Goal: Task Accomplishment & Management: Use online tool/utility

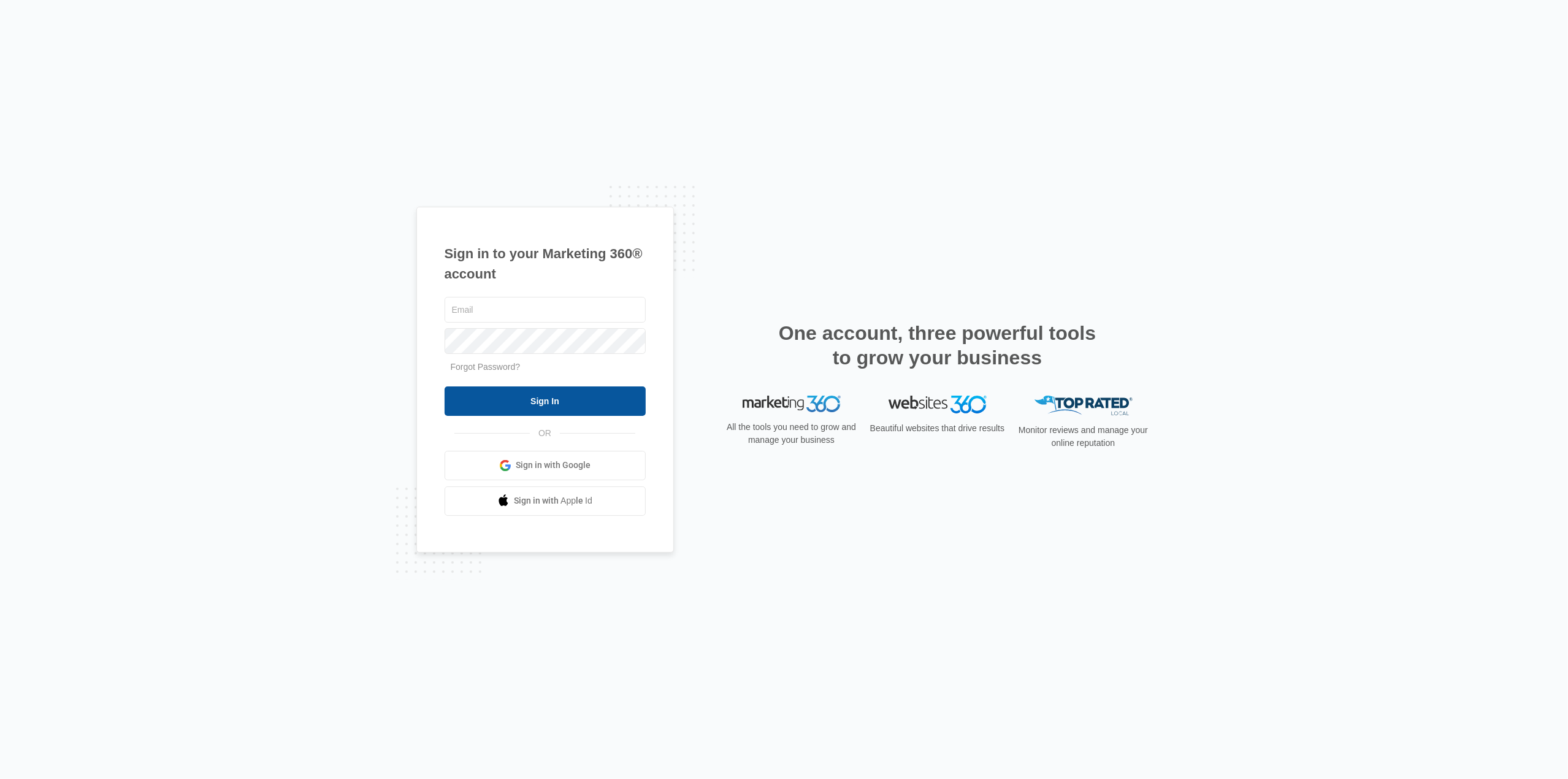
type input "[PERSON_NAME][EMAIL_ADDRESS][PERSON_NAME][DOMAIN_NAME]"
click at [500, 404] on input "Sign In" at bounding box center [544, 401] width 201 height 30
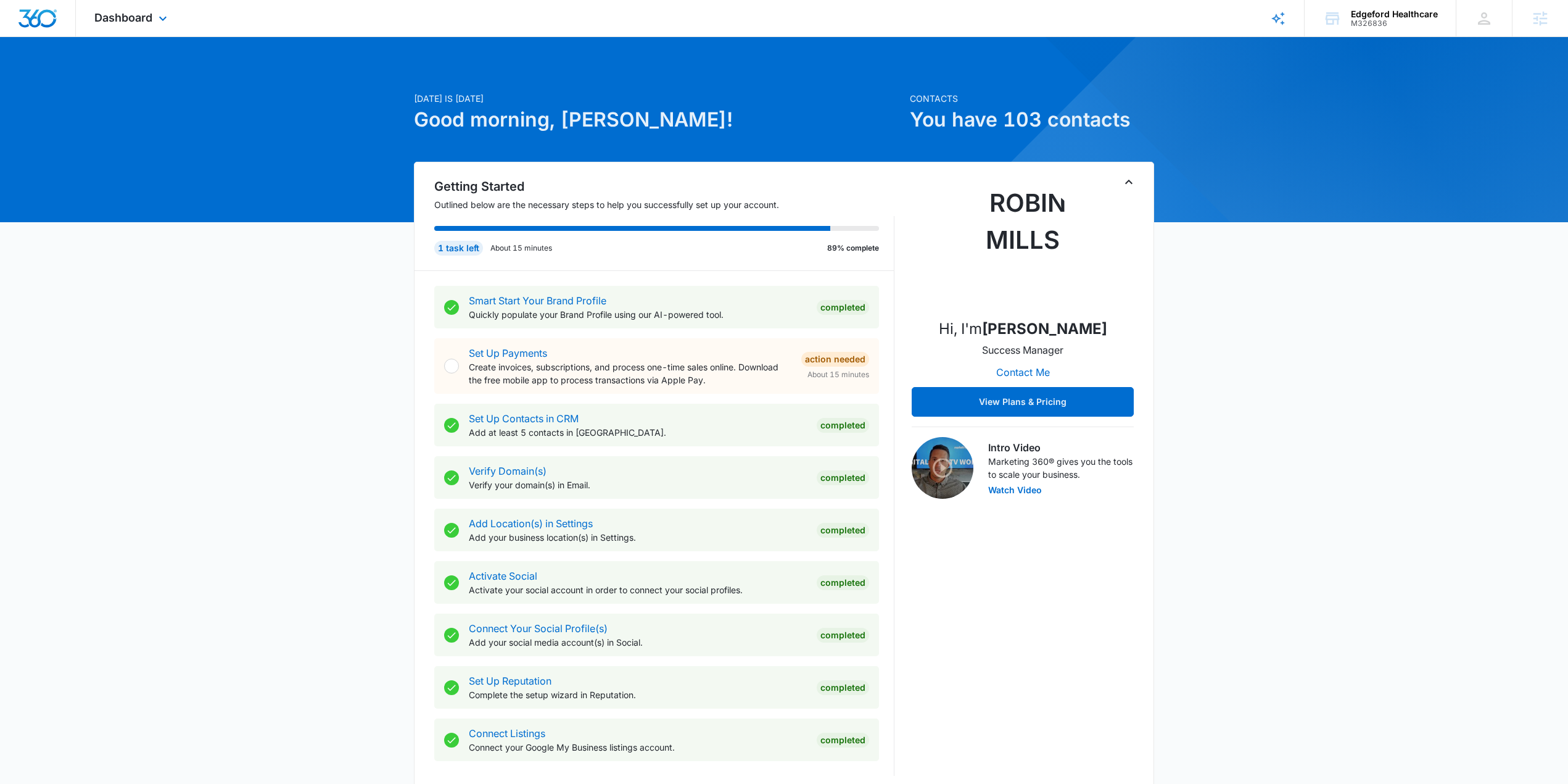
click at [154, 20] on div "Dashboard Apps Reputation Forms CRM Email Social Content Ads Intelligence Files…" at bounding box center [132, 18] width 113 height 37
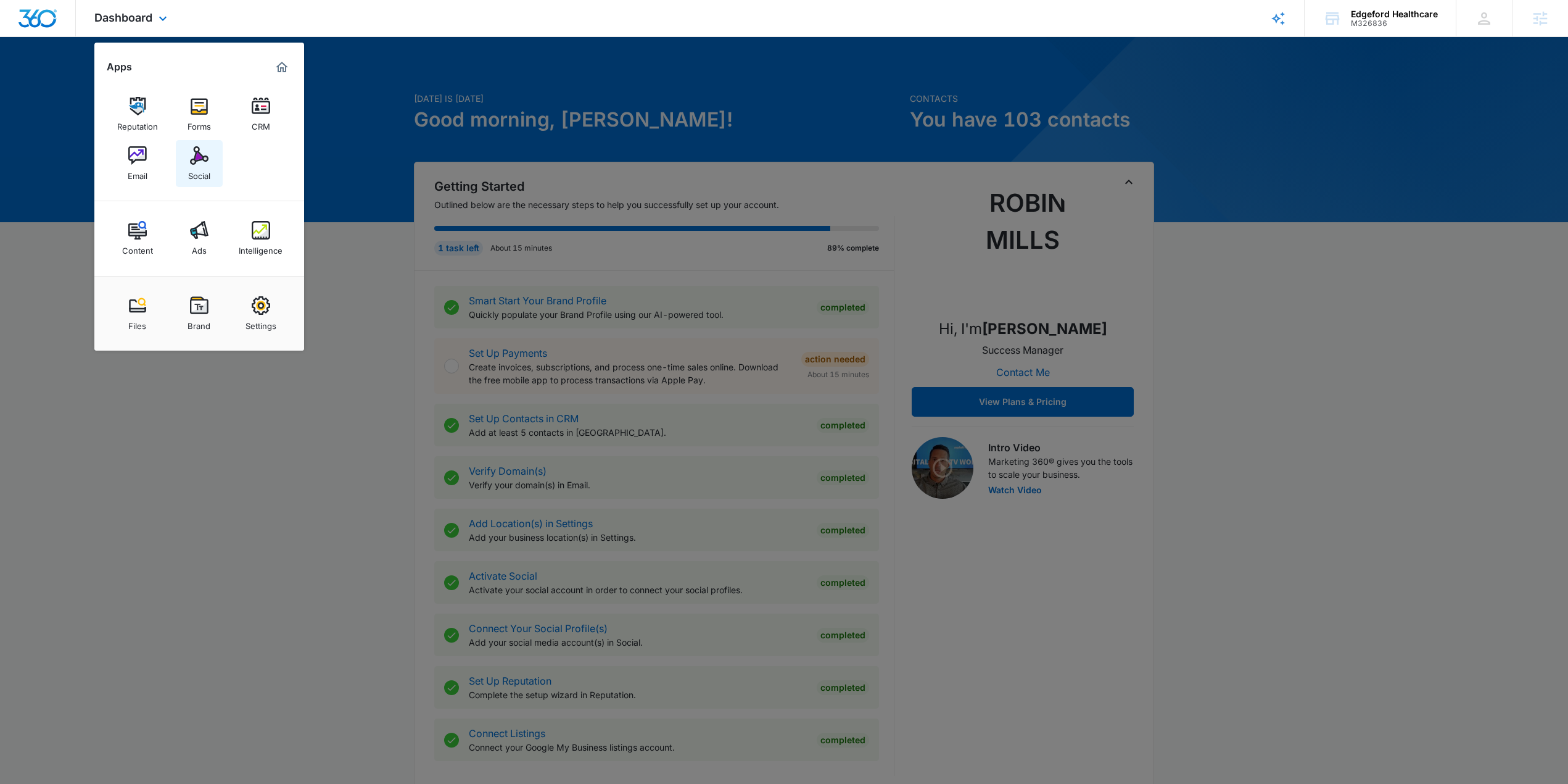
click at [197, 155] on img at bounding box center [199, 155] width 19 height 19
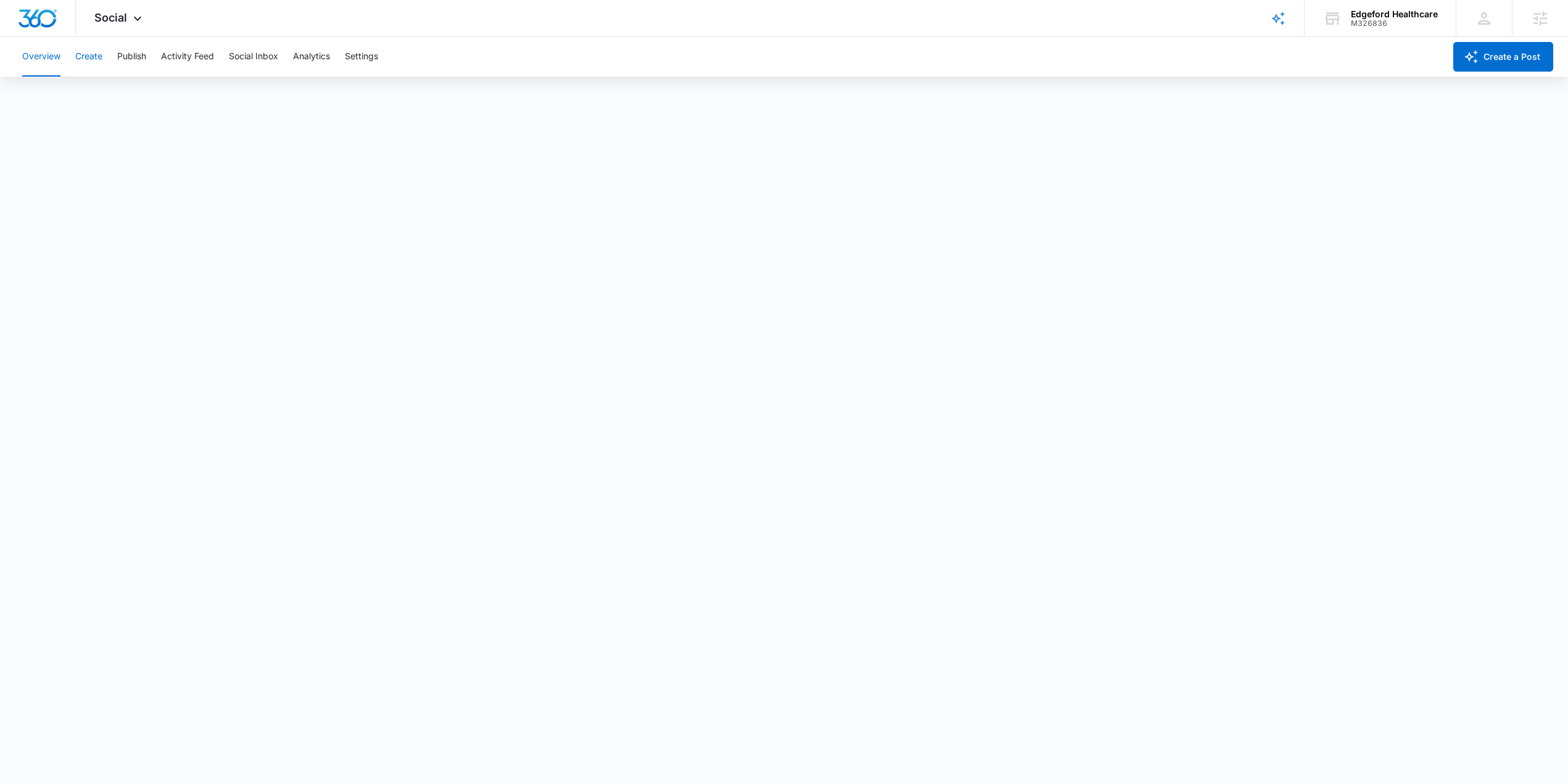
click at [101, 56] on button "Create" at bounding box center [89, 57] width 27 height 40
click at [125, 93] on button "Approvals" at bounding box center [120, 94] width 41 height 34
click at [126, 52] on button "Publish" at bounding box center [131, 57] width 29 height 40
click at [102, 102] on button "Schedules" at bounding box center [94, 94] width 42 height 34
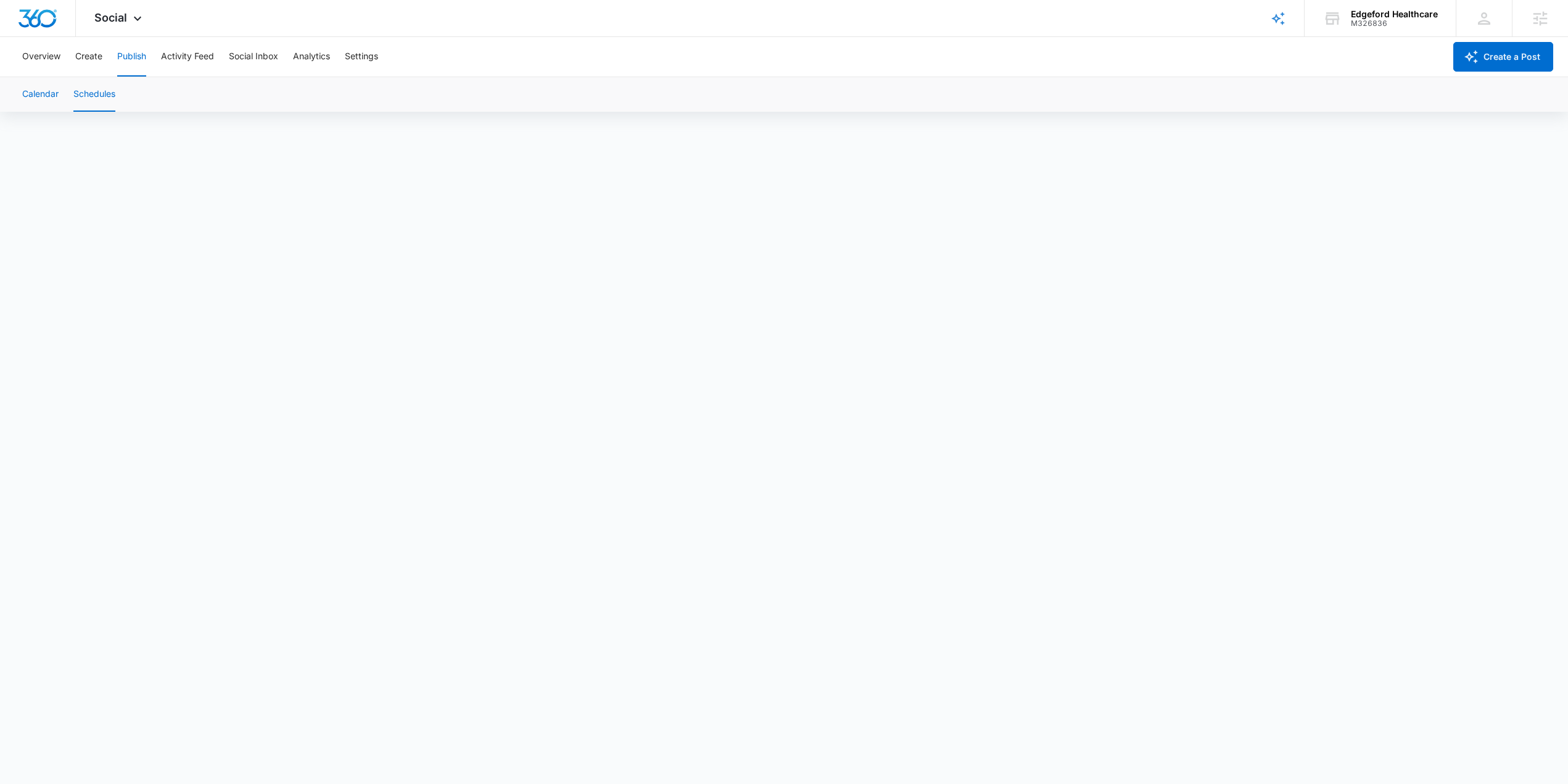
click at [41, 102] on button "Calendar" at bounding box center [40, 94] width 37 height 34
click at [43, 62] on button "Overview" at bounding box center [41, 57] width 38 height 40
click at [94, 62] on button "Create" at bounding box center [89, 57] width 27 height 40
click at [119, 98] on button "Approvals" at bounding box center [120, 94] width 41 height 34
